Goal: Find contact information: Find contact information

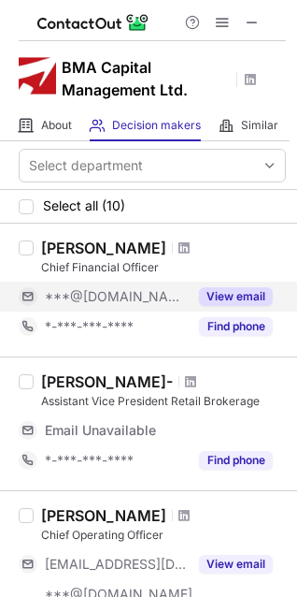
click at [237, 299] on button "View email" at bounding box center [236, 296] width 74 height 19
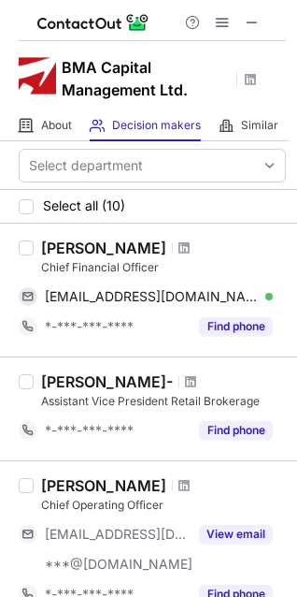
scroll to position [39, 0]
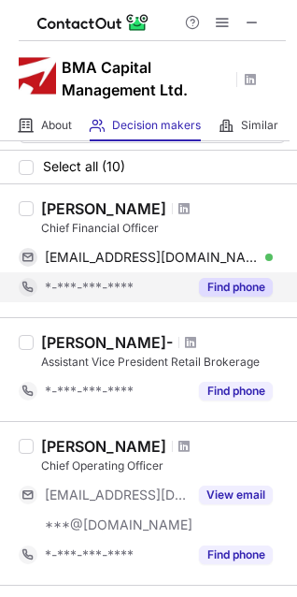
click at [242, 293] on button "Find phone" at bounding box center [236, 287] width 74 height 19
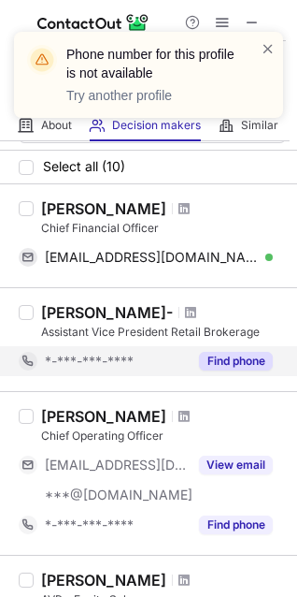
click at [243, 359] on button "Find phone" at bounding box center [236, 361] width 74 height 19
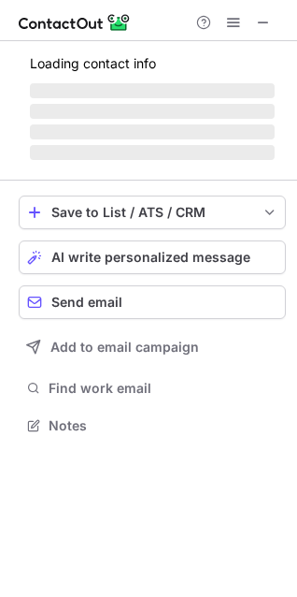
scroll to position [9, 9]
click at [269, 20] on span at bounding box center [263, 22] width 15 height 15
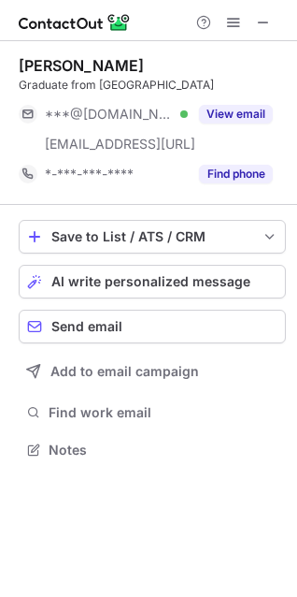
scroll to position [437, 297]
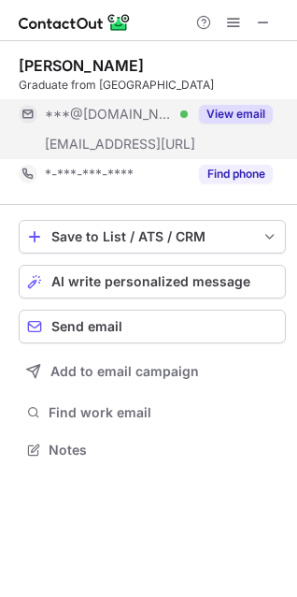
click at [225, 113] on button "View email" at bounding box center [236, 114] width 74 height 19
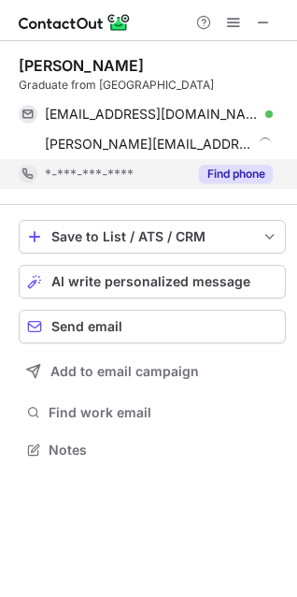
click at [226, 169] on button "Find phone" at bounding box center [236, 174] width 74 height 19
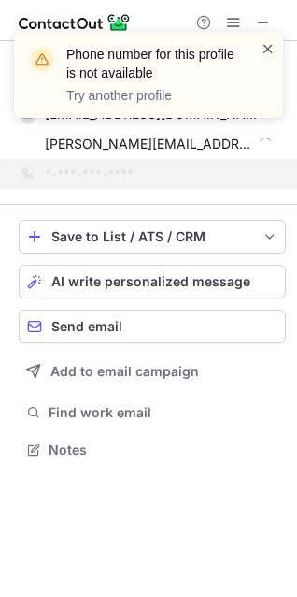
click at [272, 49] on span at bounding box center [268, 48] width 15 height 19
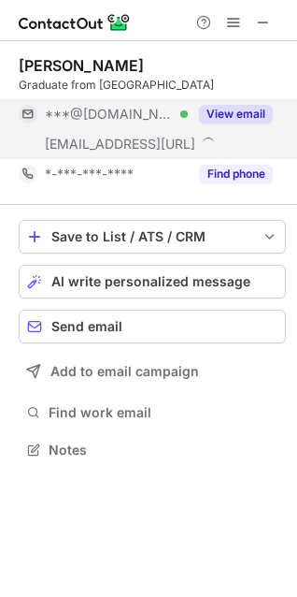
click at [237, 109] on button "View email" at bounding box center [236, 114] width 74 height 19
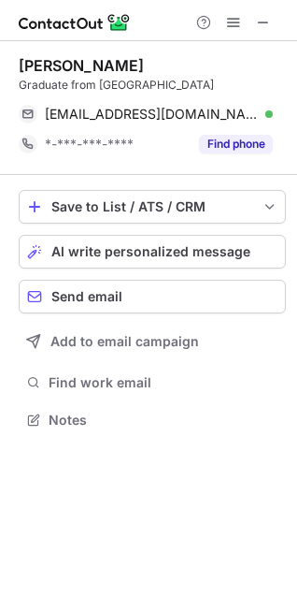
scroll to position [407, 297]
click at [266, 20] on span at bounding box center [263, 22] width 15 height 15
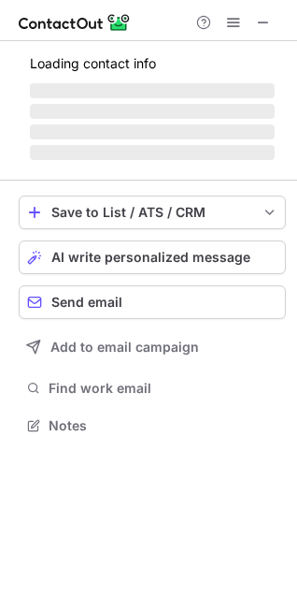
scroll to position [407, 297]
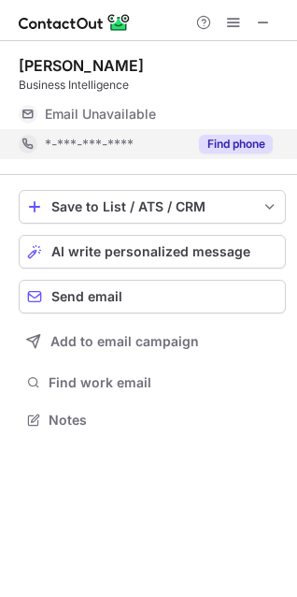
click at [221, 142] on button "Find phone" at bounding box center [236, 144] width 74 height 19
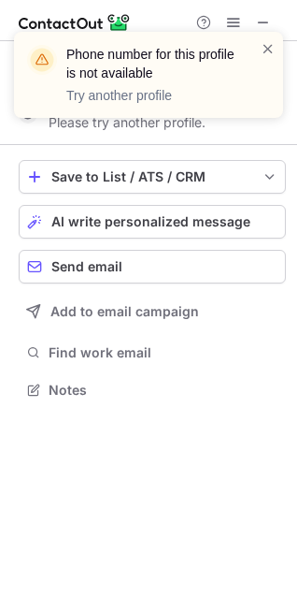
scroll to position [377, 297]
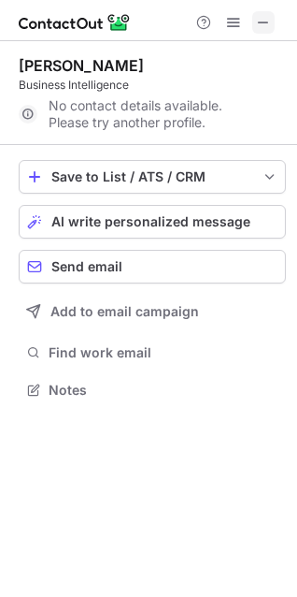
click at [263, 21] on span at bounding box center [263, 22] width 15 height 15
